Goal: Information Seeking & Learning: Compare options

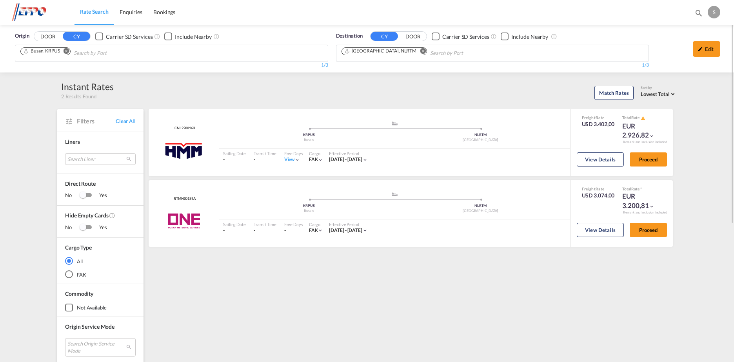
click at [65, 51] on md-icon "Remove" at bounding box center [67, 51] width 6 height 6
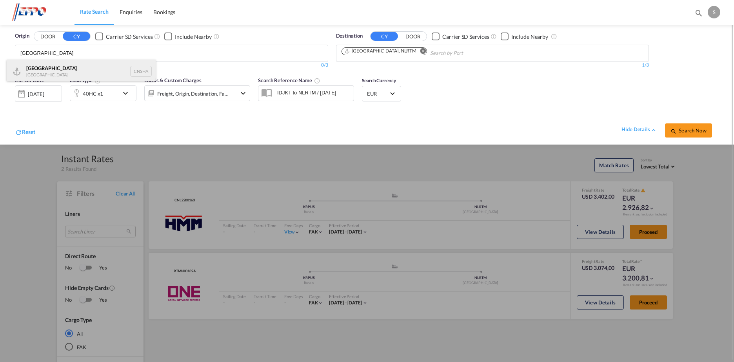
type input "[GEOGRAPHIC_DATA]"
click at [77, 73] on div "Shanghai [GEOGRAPHIC_DATA] CNSHA" at bounding box center [81, 72] width 149 height 24
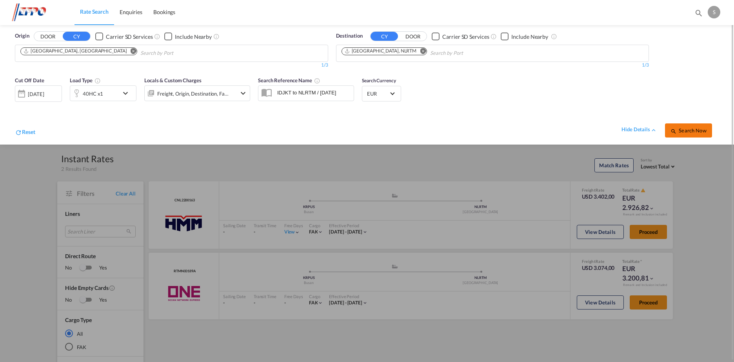
click at [694, 129] on span "Search Now" at bounding box center [688, 130] width 36 height 6
